Goal: Information Seeking & Learning: Learn about a topic

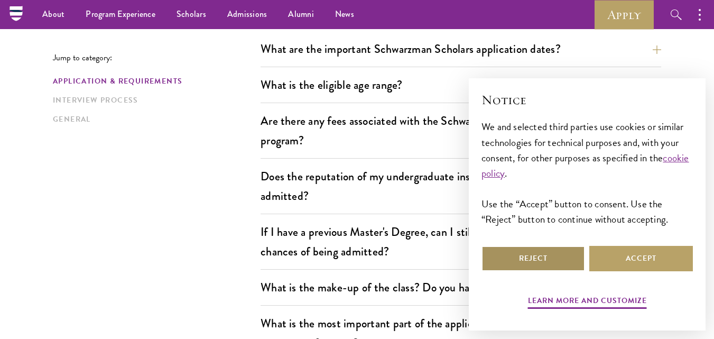
click at [495, 255] on button "Reject" at bounding box center [533, 258] width 104 height 25
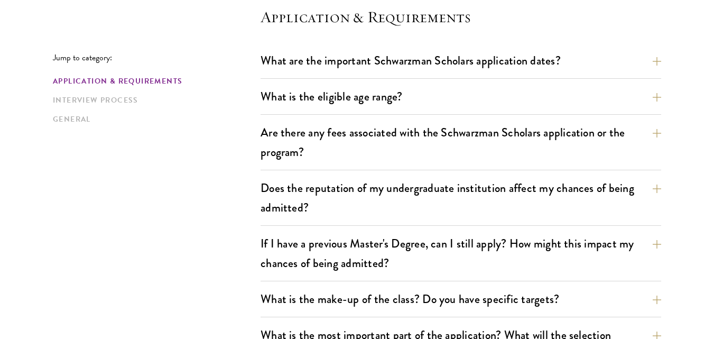
scroll to position [323, 0]
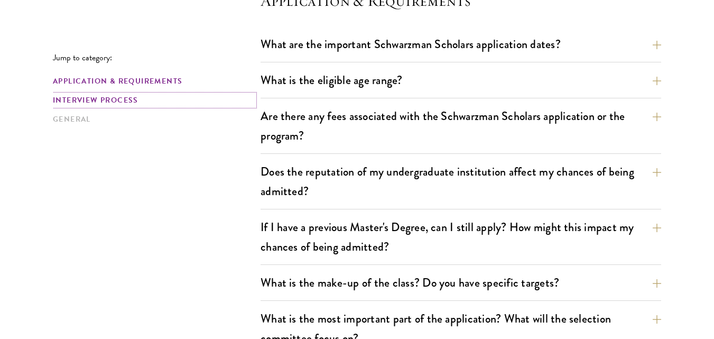
click at [104, 100] on link "Interview Process" at bounding box center [153, 100] width 201 height 11
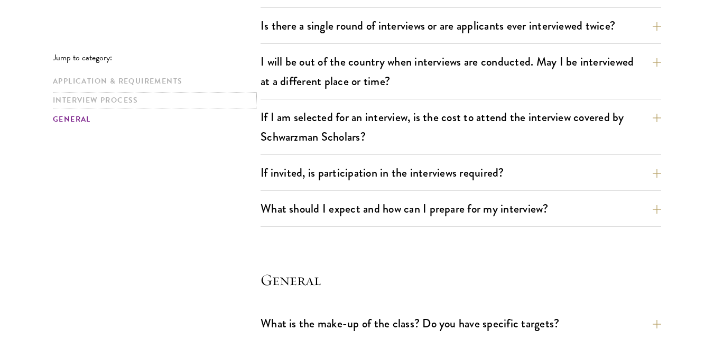
scroll to position [1335, 0]
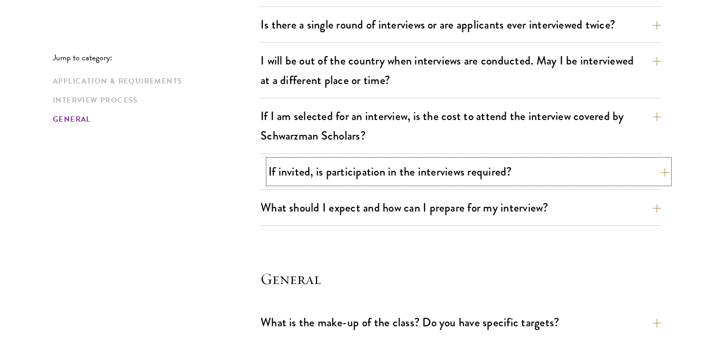
click at [325, 176] on button "If invited, is participation in the interviews required?" at bounding box center [468, 172] width 401 height 24
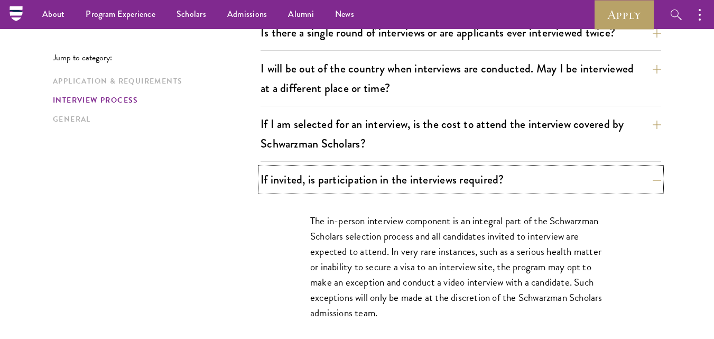
scroll to position [1327, 0]
click at [278, 181] on button "If invited, is participation in the interviews required?" at bounding box center [468, 180] width 401 height 24
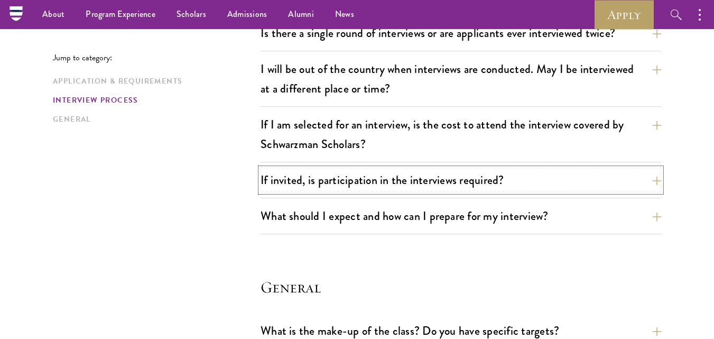
scroll to position [1299, 0]
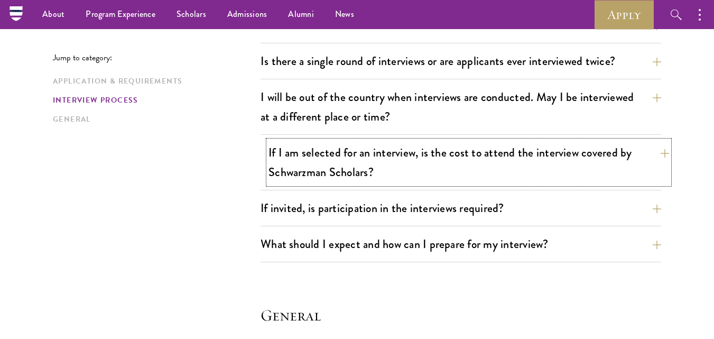
click at [289, 170] on button "If I am selected for an interview, is the cost to attend the interview covered …" at bounding box center [468, 162] width 401 height 43
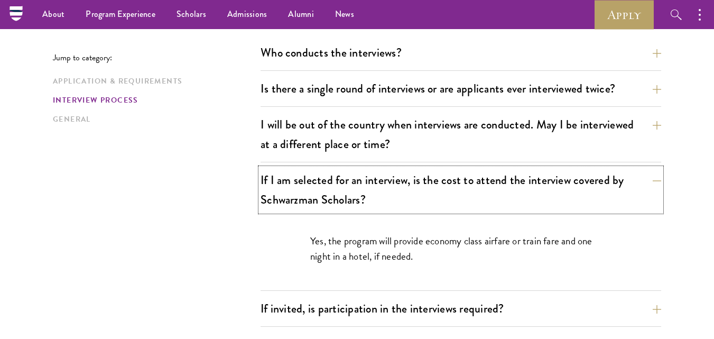
scroll to position [1271, 0]
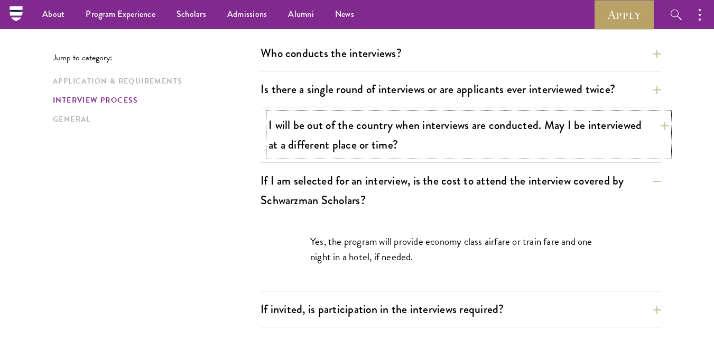
click at [309, 146] on button "I will be out of the country when interviews are conducted. May I be interviewe…" at bounding box center [468, 134] width 401 height 43
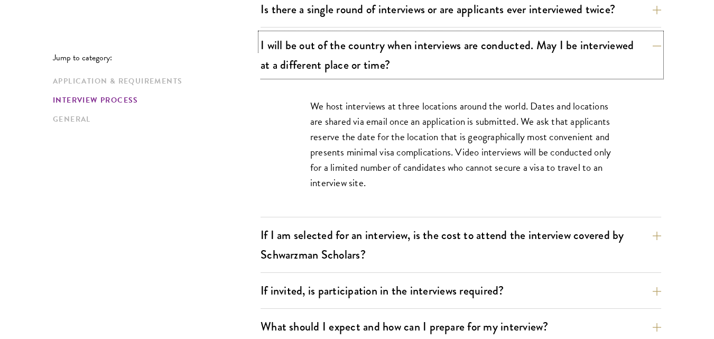
scroll to position [1366, 0]
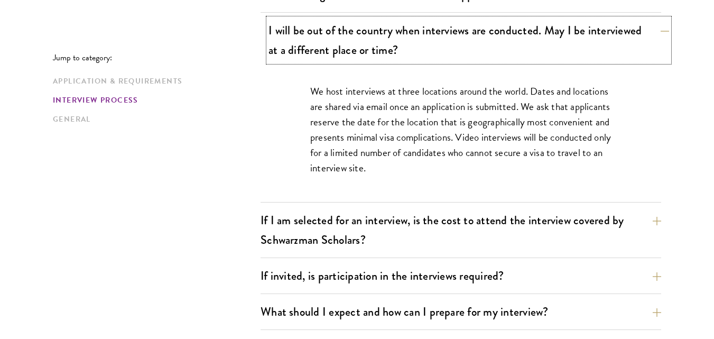
click at [301, 34] on button "I will be out of the country when interviews are conducted. May I be interviewe…" at bounding box center [468, 39] width 401 height 43
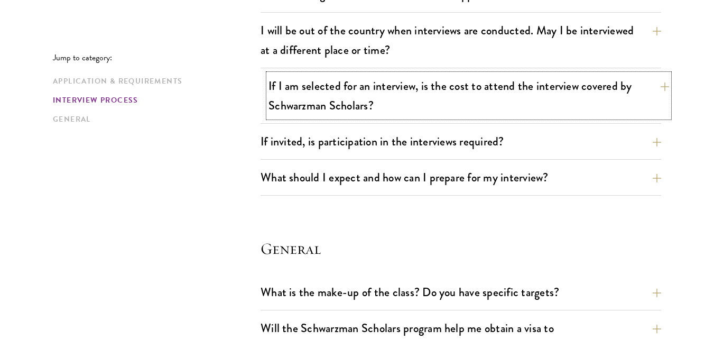
click at [337, 96] on button "If I am selected for an interview, is the cost to attend the interview covered …" at bounding box center [468, 95] width 401 height 43
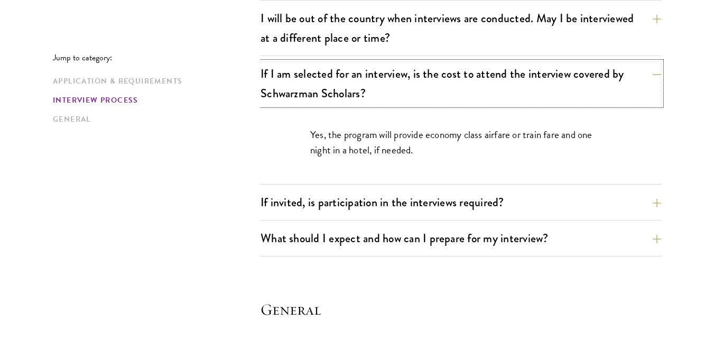
scroll to position [1378, 0]
click at [314, 92] on button "If I am selected for an interview, is the cost to attend the interview covered …" at bounding box center [468, 82] width 401 height 43
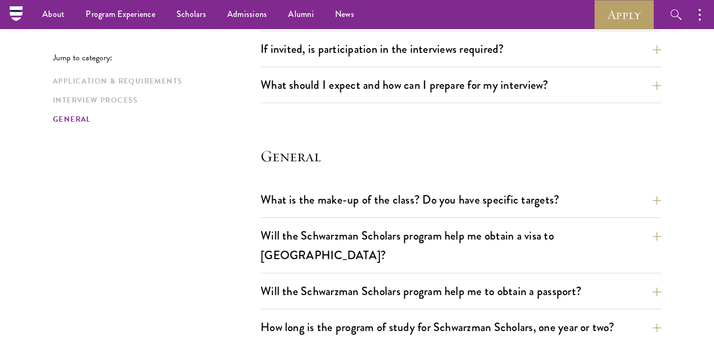
scroll to position [1376, 0]
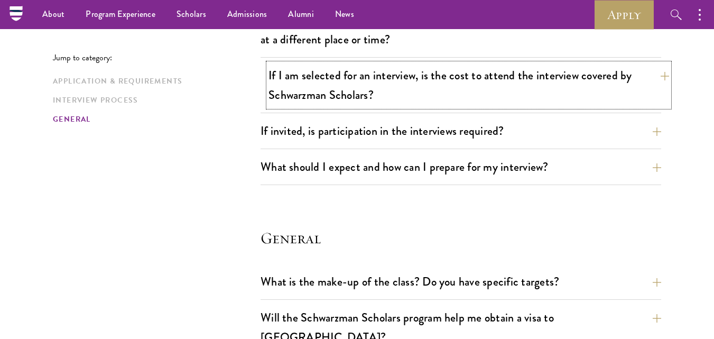
click at [304, 82] on button "If I am selected for an interview, is the cost to attend the interview covered …" at bounding box center [468, 84] width 401 height 43
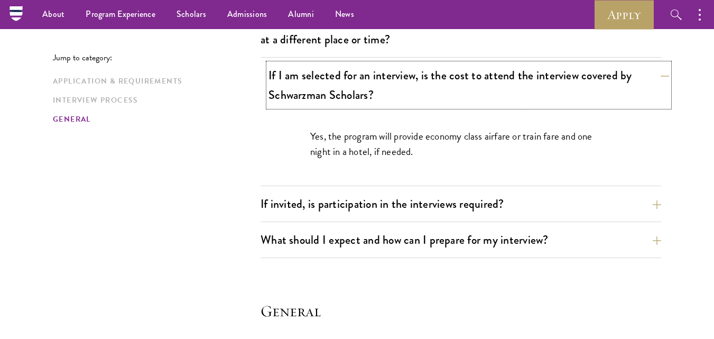
click at [304, 82] on button "If I am selected for an interview, is the cost to attend the interview covered …" at bounding box center [468, 84] width 401 height 43
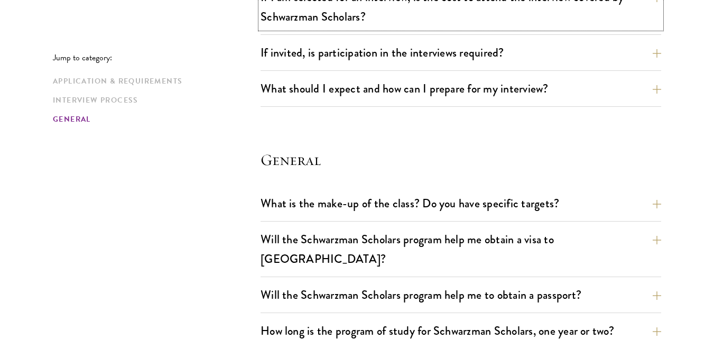
scroll to position [1455, 0]
click at [288, 46] on button "If invited, is participation in the interviews required?" at bounding box center [468, 52] width 401 height 24
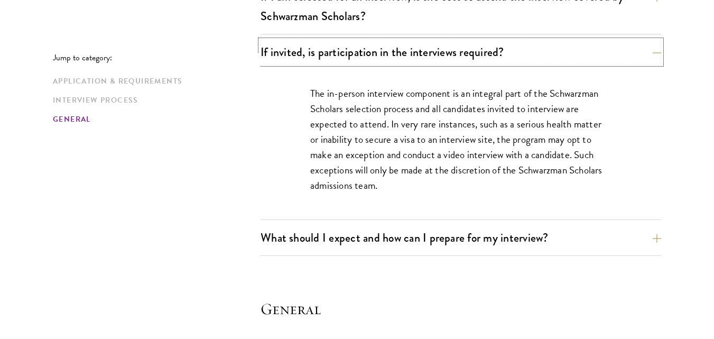
click at [264, 50] on button "If invited, is participation in the interviews required?" at bounding box center [461, 52] width 401 height 24
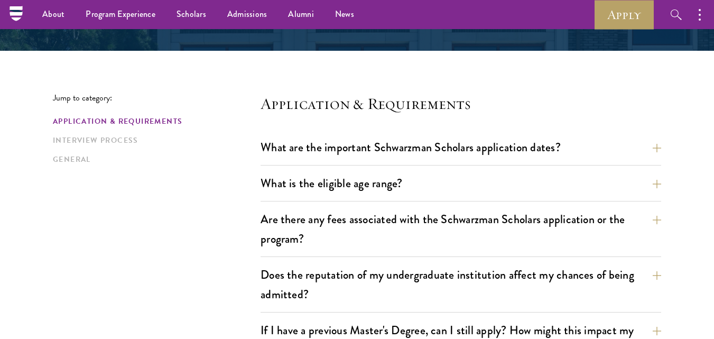
scroll to position [0, 0]
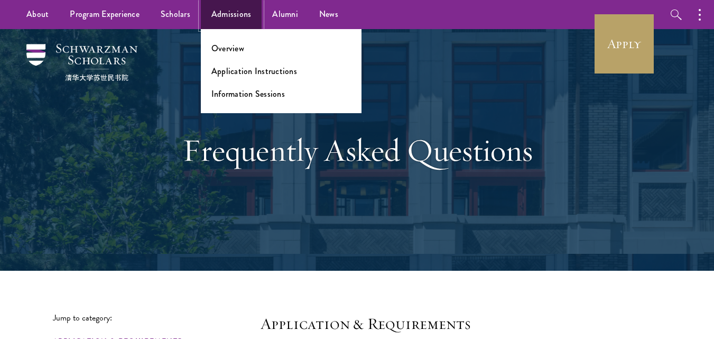
click at [219, 19] on link "Admissions" at bounding box center [231, 14] width 61 height 29
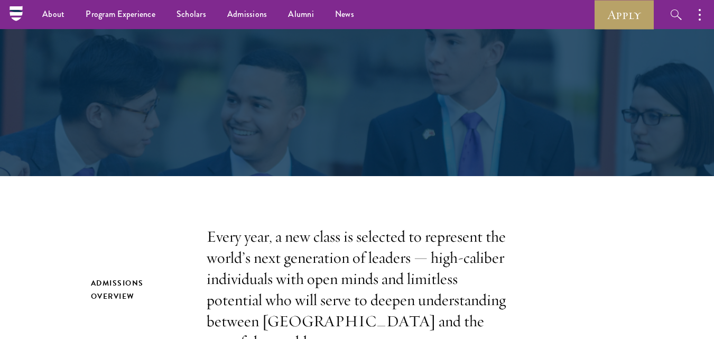
scroll to position [147, 0]
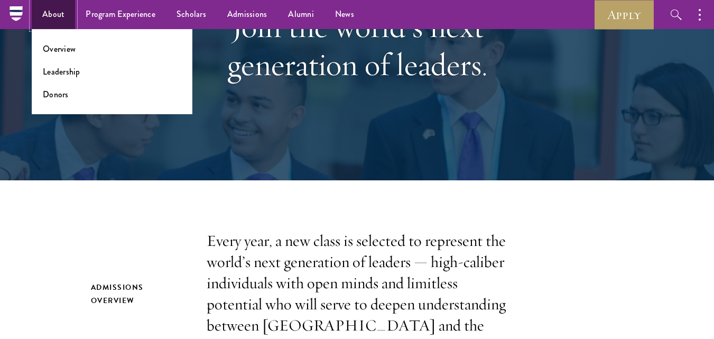
click at [39, 18] on link "About" at bounding box center [53, 14] width 43 height 29
